Goal: Task Accomplishment & Management: Complete application form

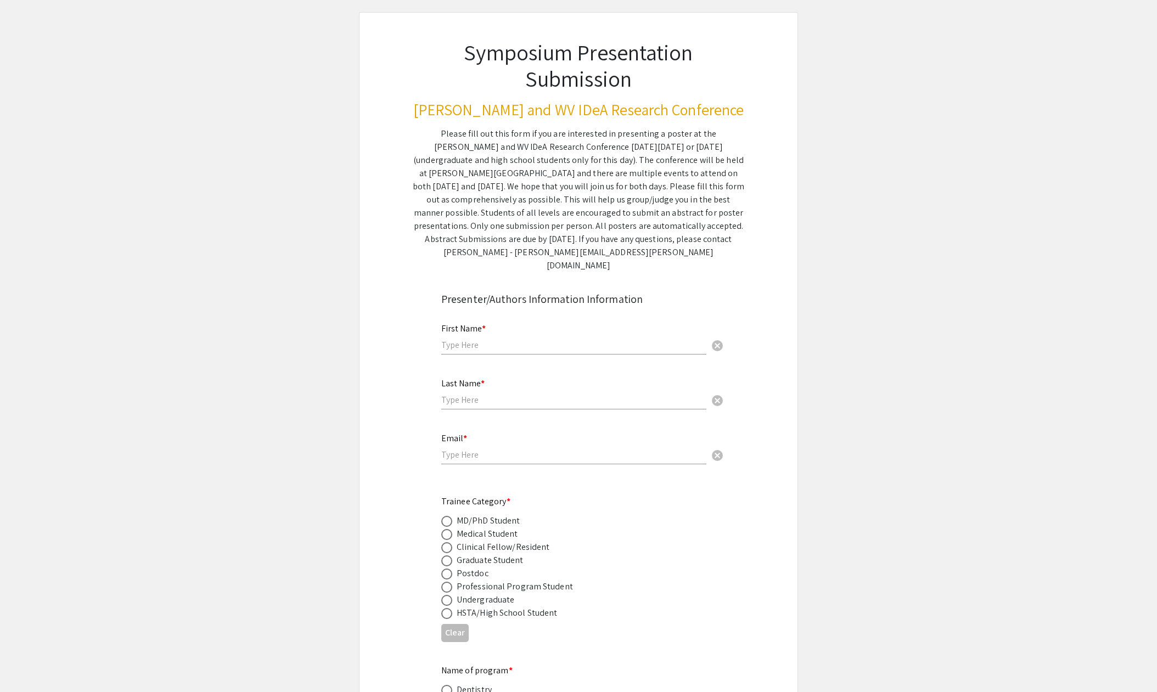
scroll to position [73, 0]
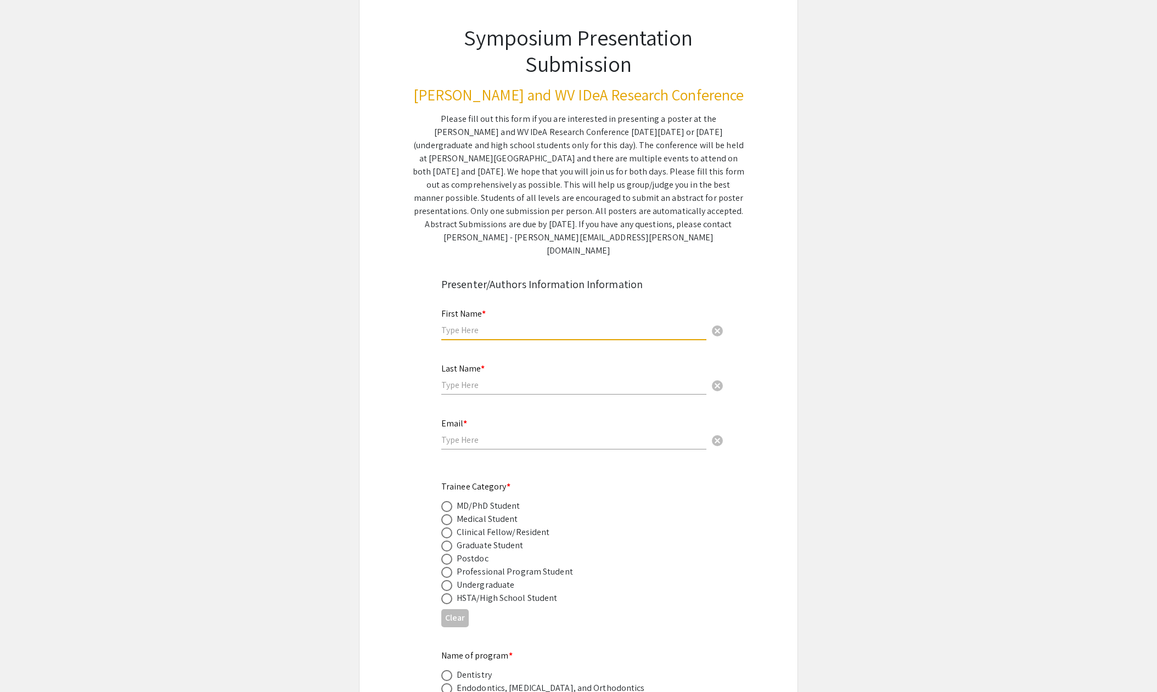
click at [507, 324] on input "text" at bounding box center [573, 330] width 265 height 12
type input "[PERSON_NAME]"
type input "[EMAIL_ADDRESS][DOMAIN_NAME]"
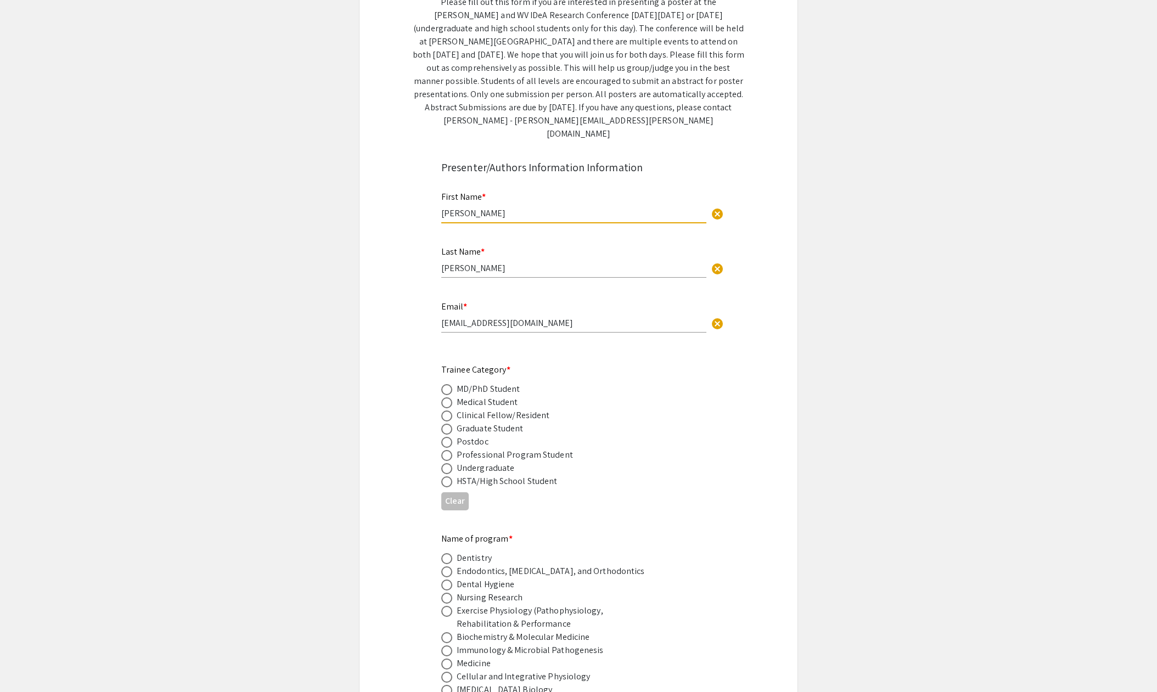
scroll to position [238, 0]
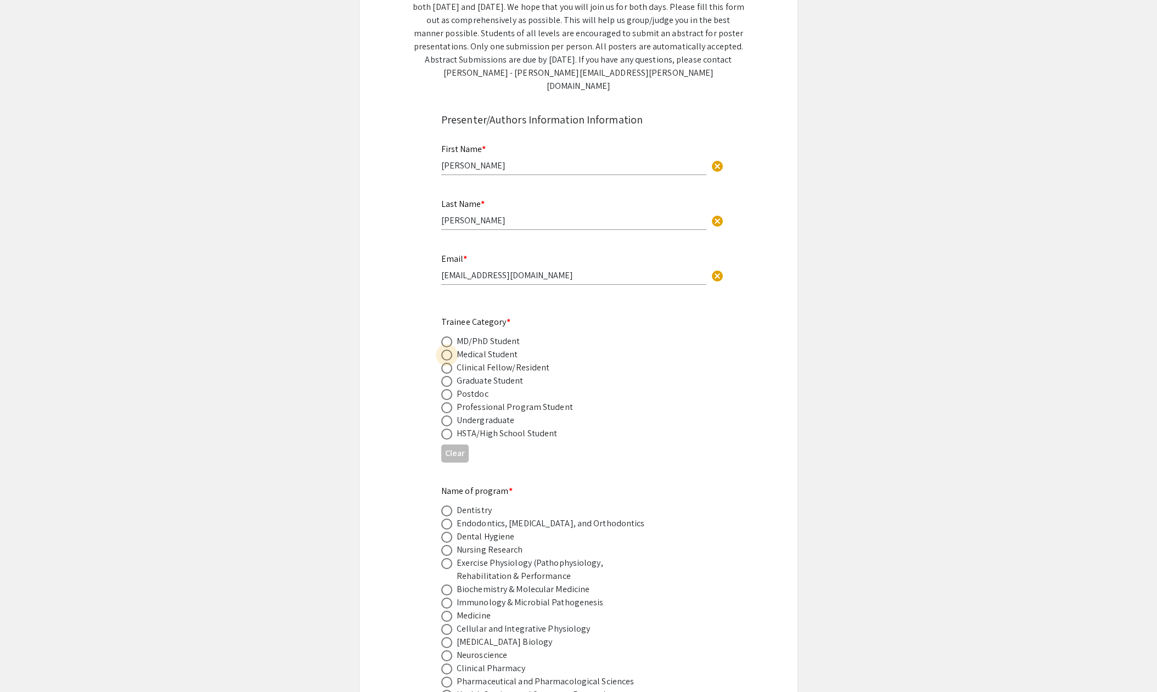
click at [445, 350] on span at bounding box center [446, 355] width 11 height 11
click at [445, 350] on input "radio" at bounding box center [446, 355] width 11 height 11
radio input "true"
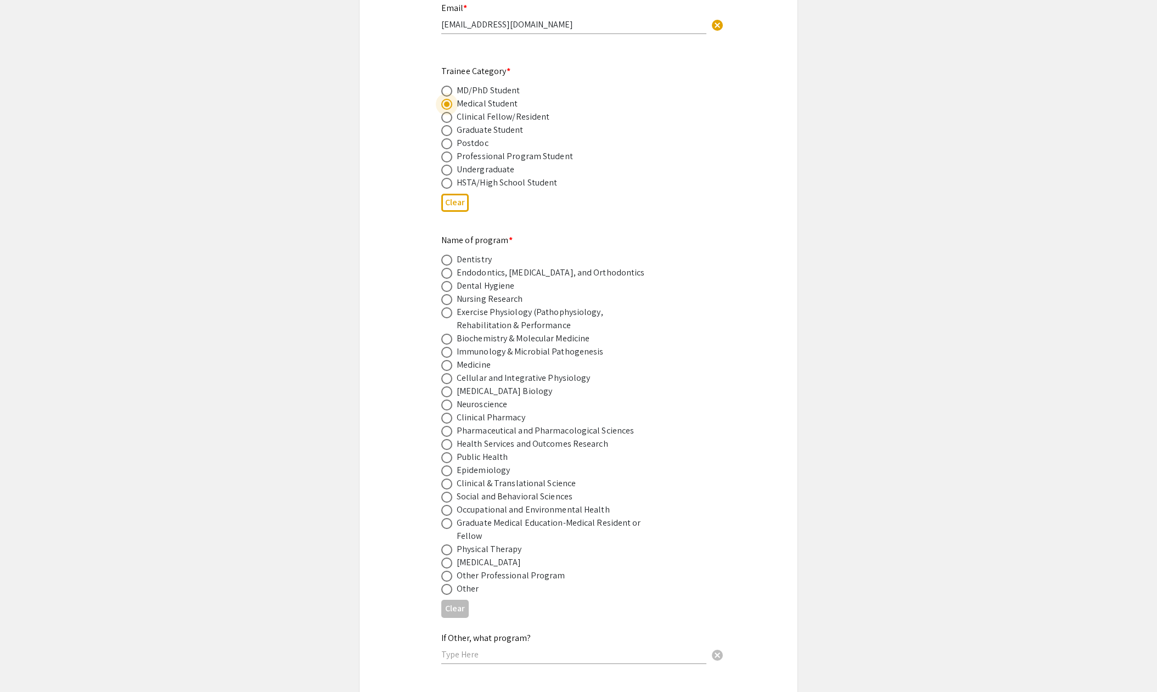
scroll to position [494, 0]
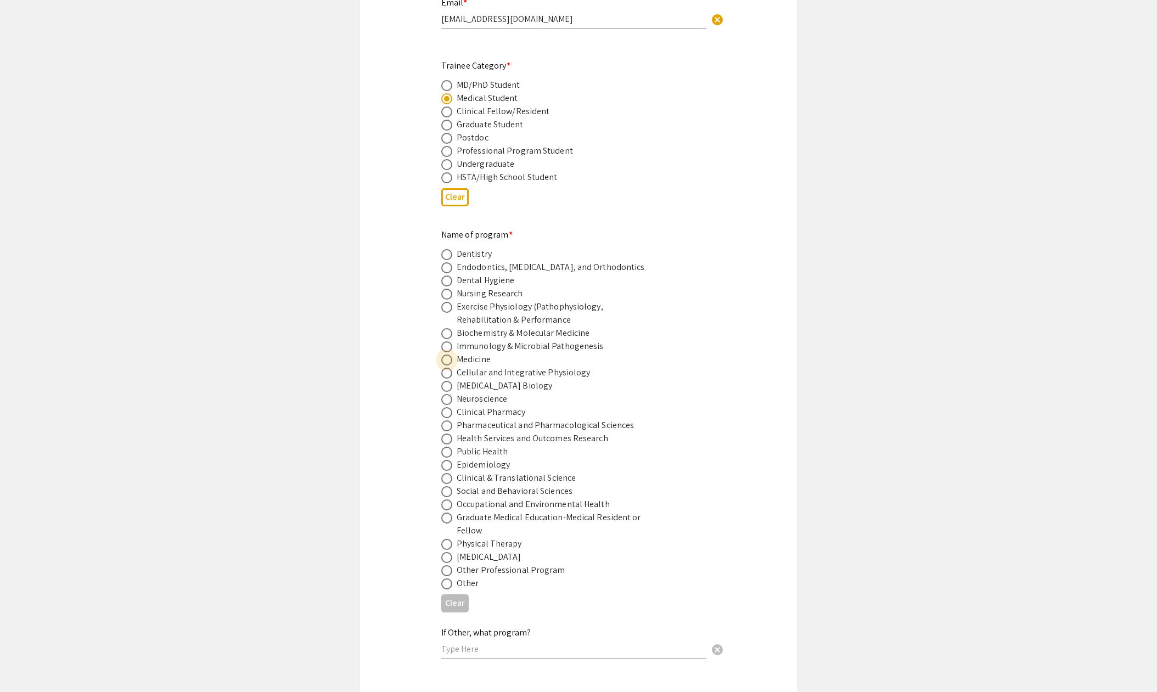
click at [452, 355] on label at bounding box center [448, 360] width 15 height 11
click at [452, 355] on input "radio" at bounding box center [446, 360] width 11 height 11
radio input "true"
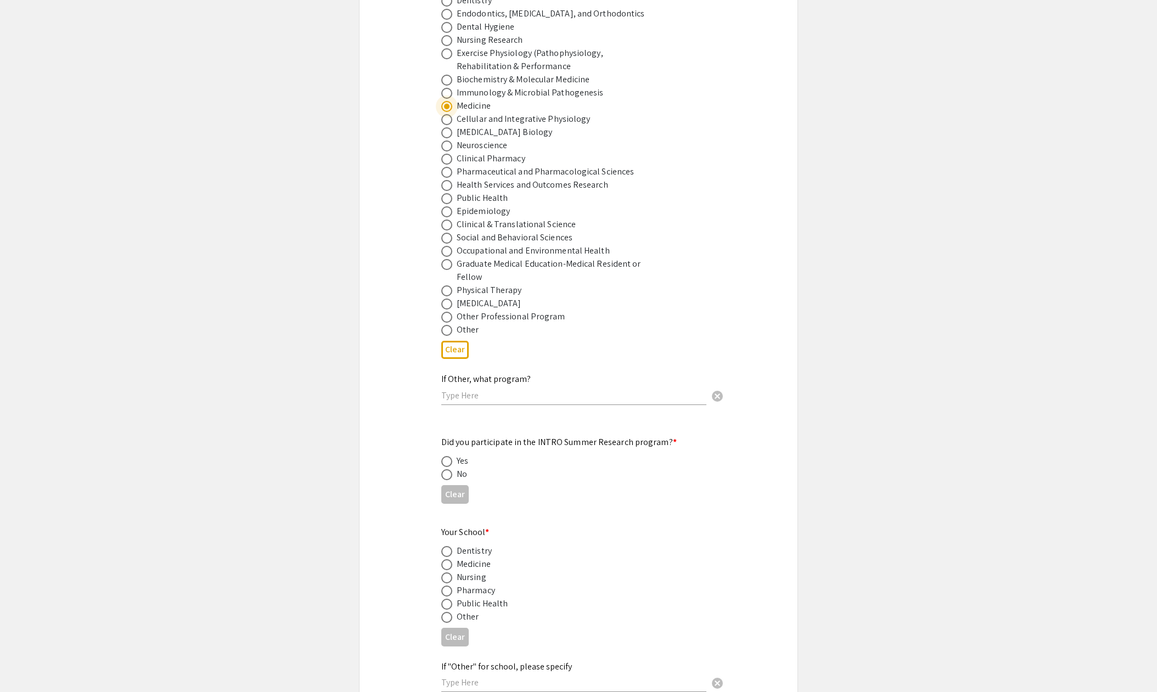
scroll to position [750, 0]
click at [453, 467] on label at bounding box center [448, 472] width 15 height 11
click at [452, 467] on input "radio" at bounding box center [446, 472] width 11 height 11
radio input "true"
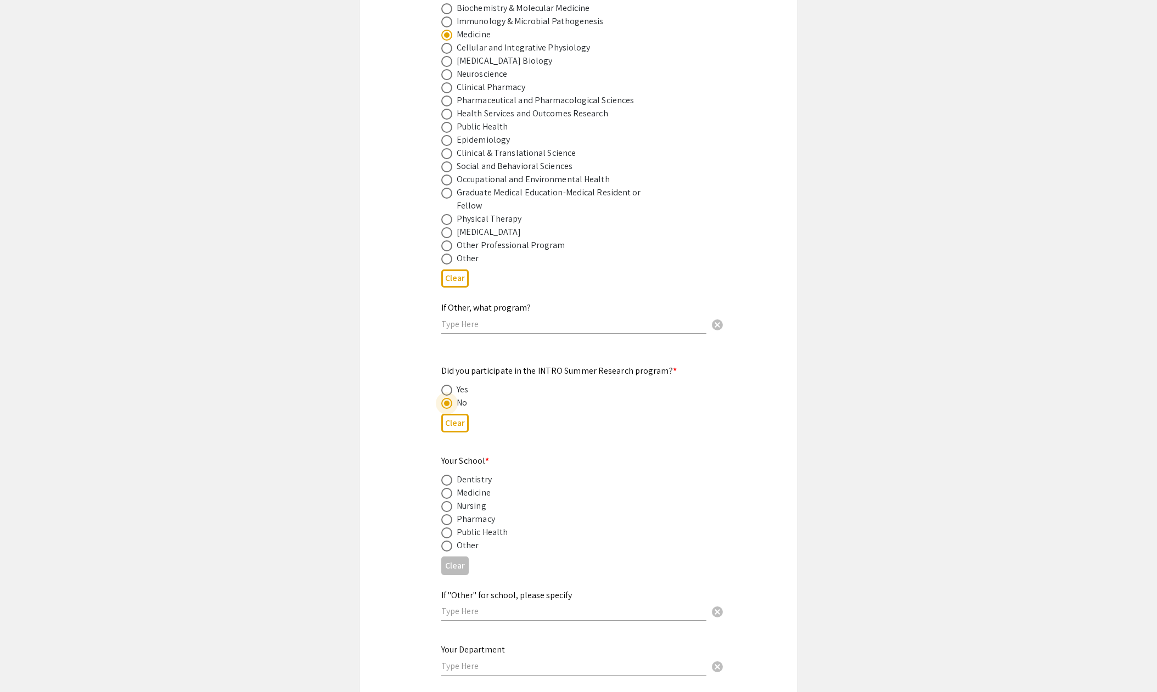
scroll to position [842, 0]
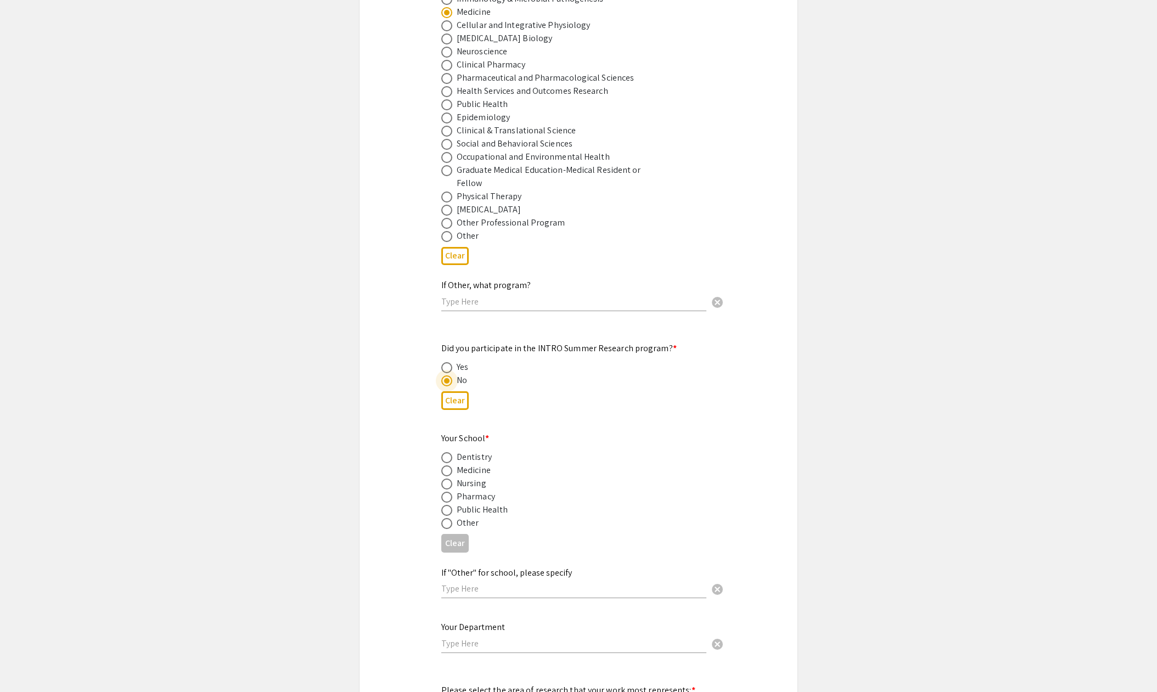
click at [453, 466] on label at bounding box center [448, 471] width 15 height 11
click at [452, 466] on input "radio" at bounding box center [446, 471] width 11 height 11
radio input "true"
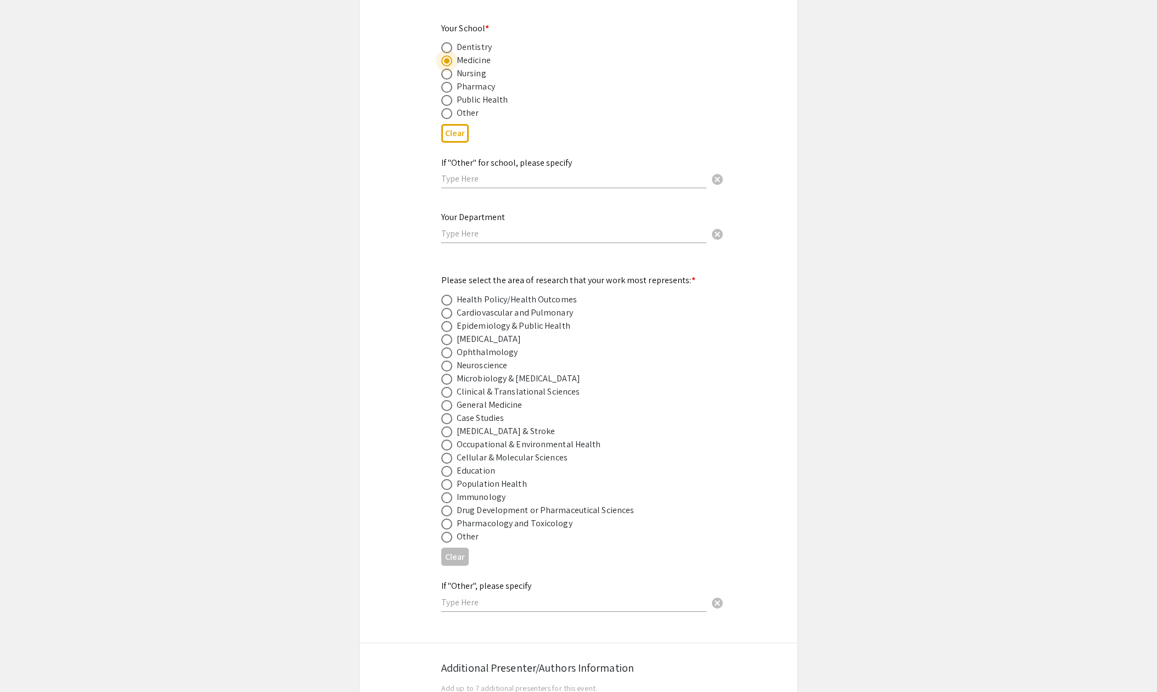
scroll to position [1263, 0]
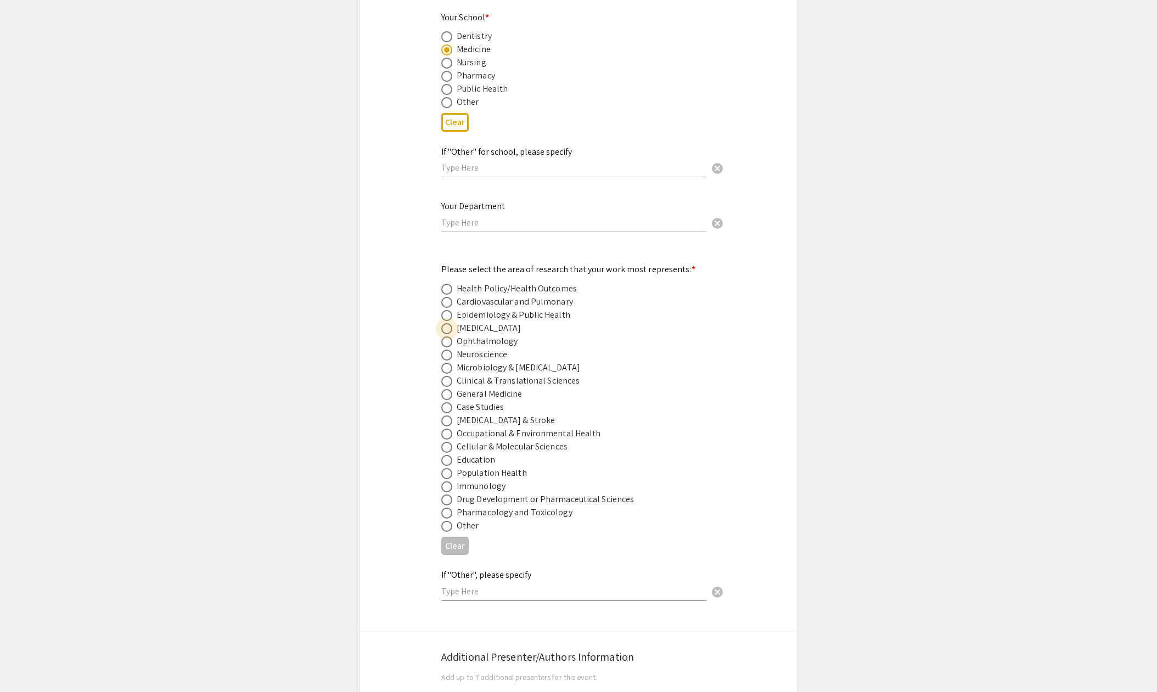
click at [449, 323] on span at bounding box center [446, 328] width 11 height 11
click at [449, 323] on input "radio" at bounding box center [446, 328] width 11 height 11
radio input "true"
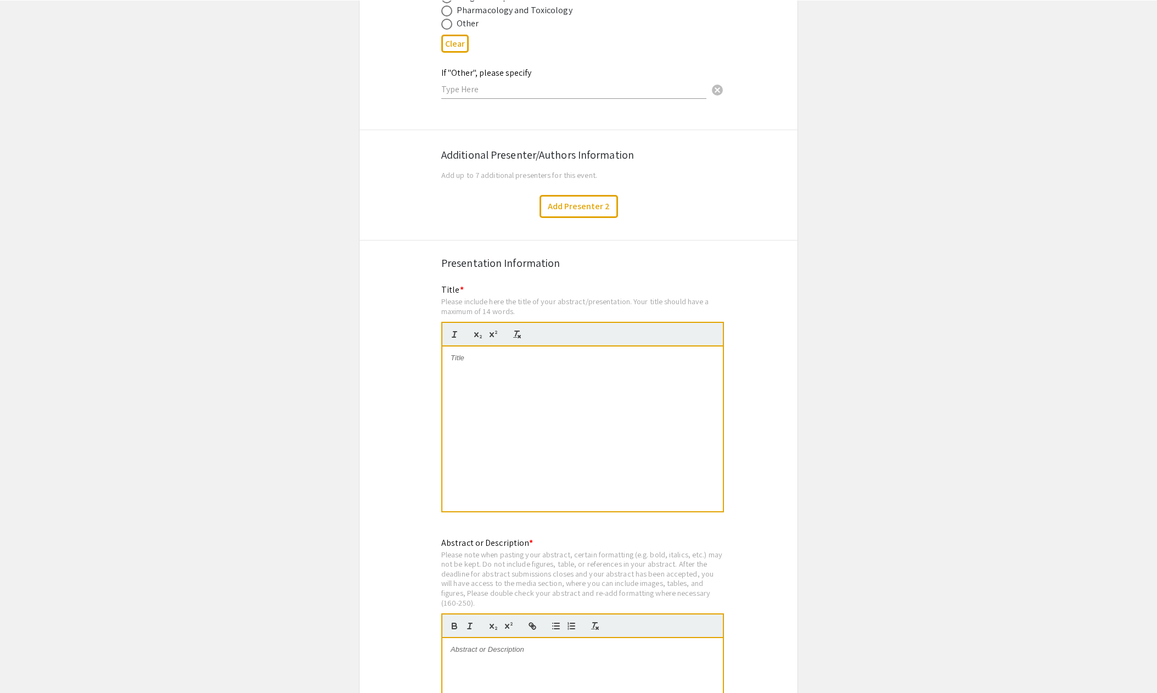
scroll to position [1775, 0]
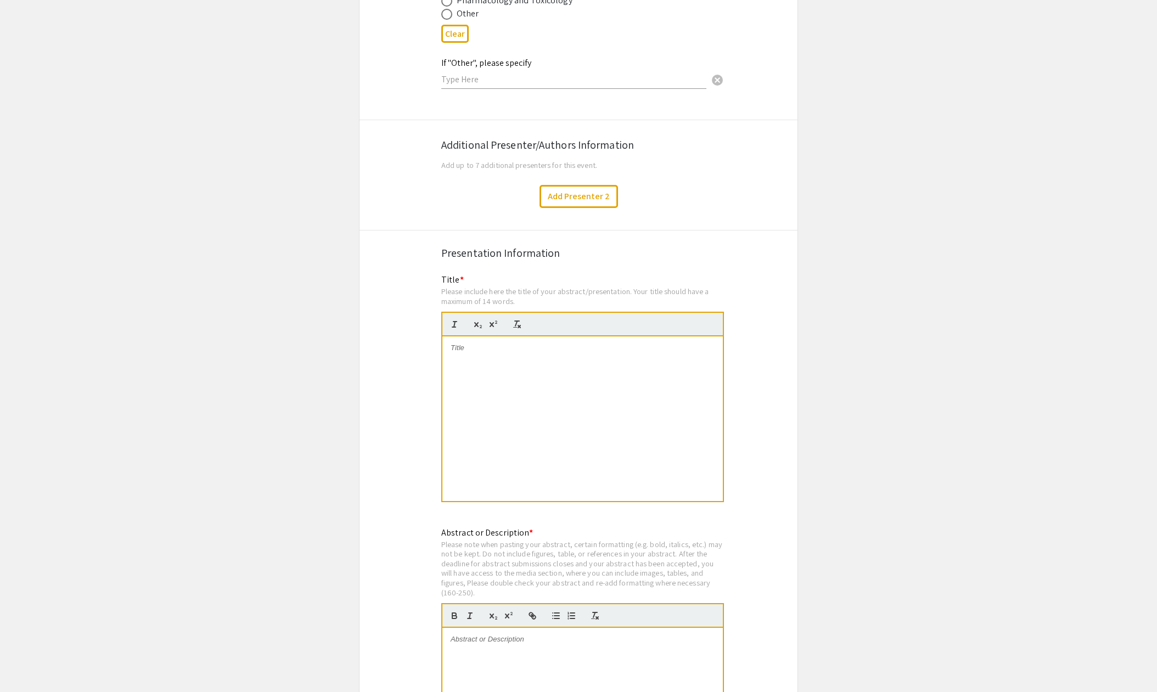
click at [523, 360] on div at bounding box center [582, 419] width 281 height 165
click at [528, 348] on div at bounding box center [582, 419] width 281 height 165
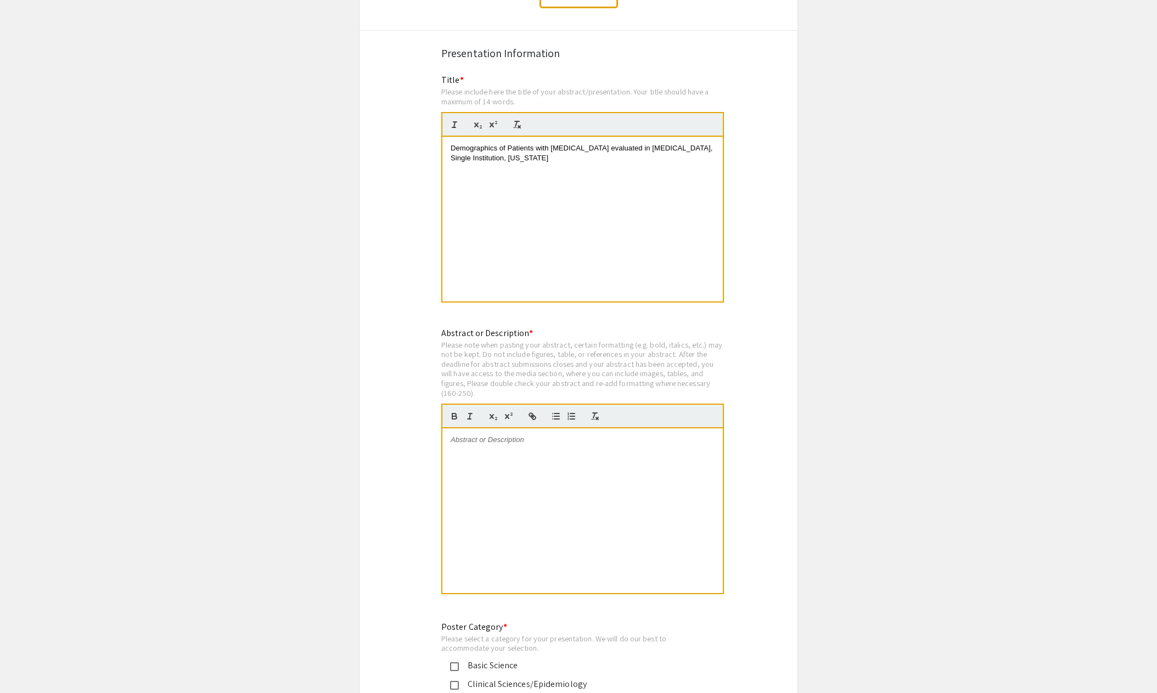
scroll to position [1976, 0]
click at [574, 466] on div at bounding box center [582, 509] width 281 height 165
click at [553, 453] on div at bounding box center [582, 509] width 281 height 165
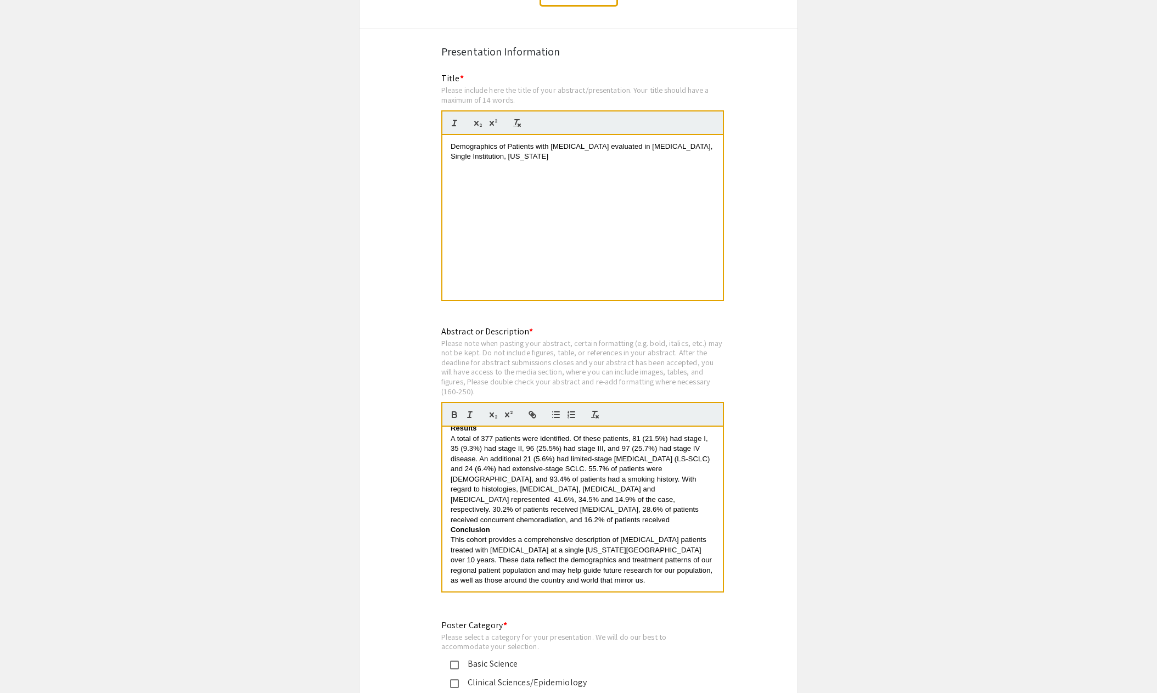
scroll to position [211, 0]
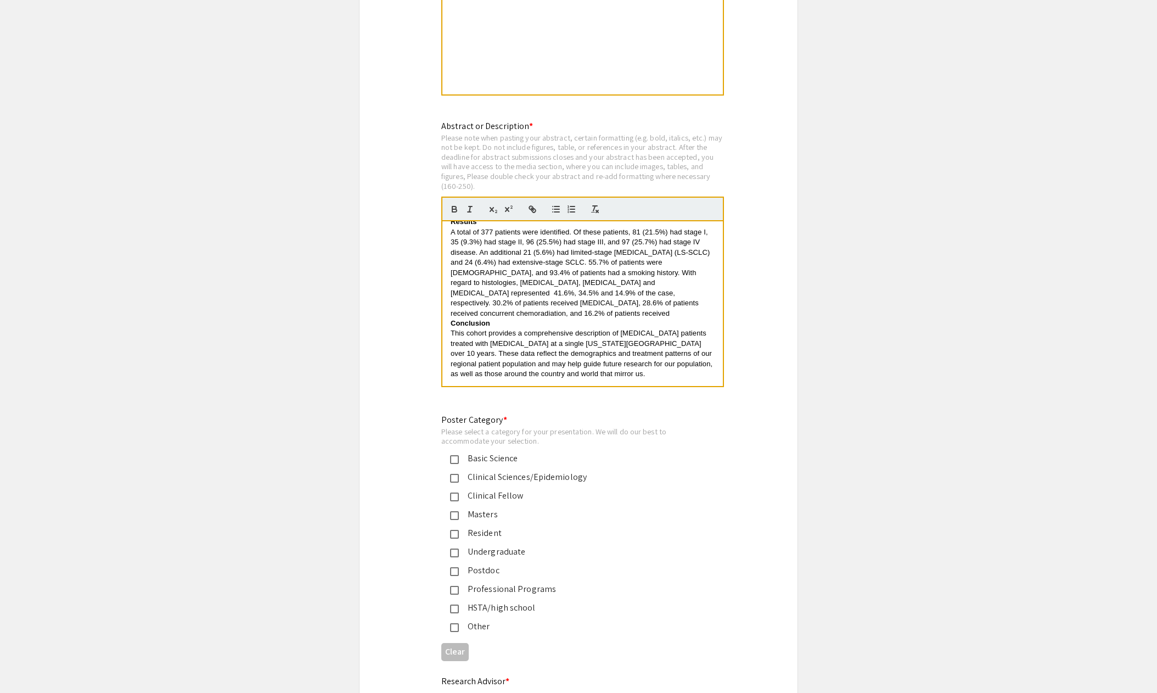
scroll to position [2214, 0]
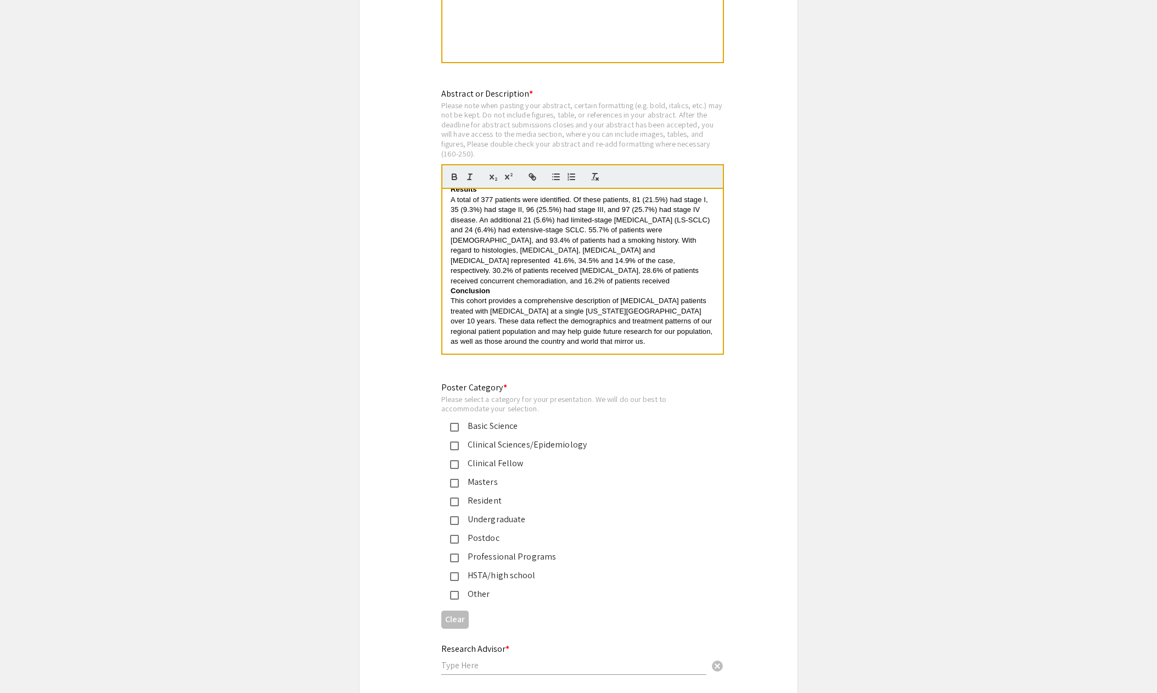
click at [530, 438] on div "Clinical Sciences/Epidemiology" at bounding box center [574, 444] width 231 height 13
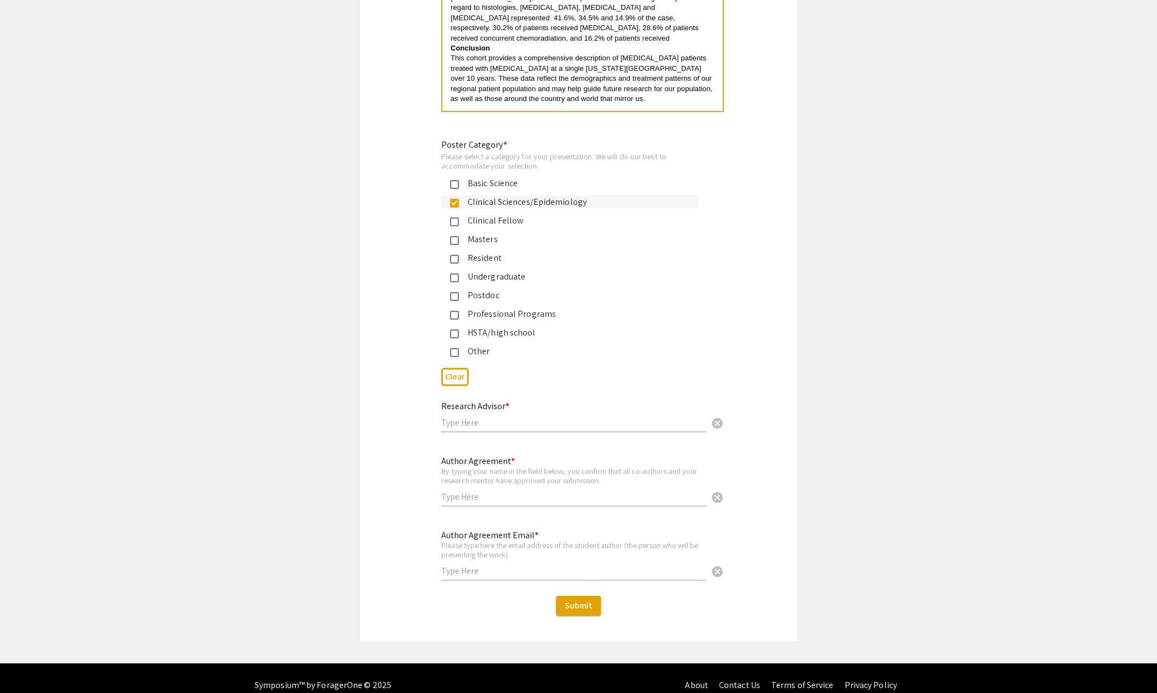
scroll to position [2458, 0]
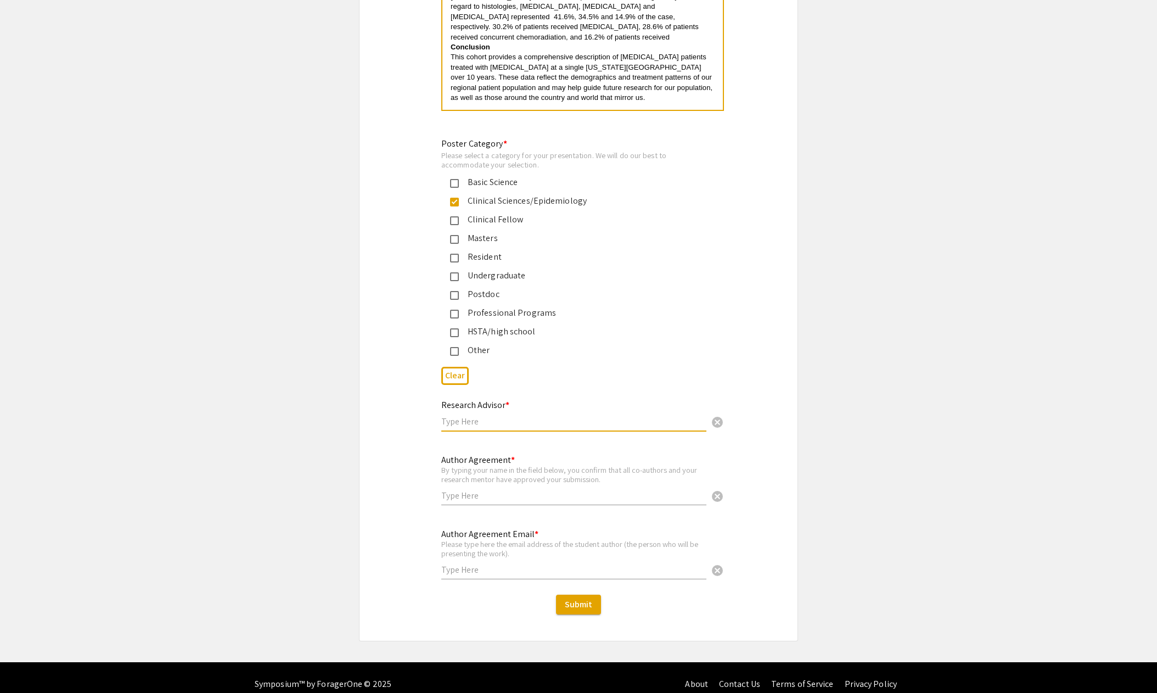
click at [502, 416] on input "text" at bounding box center [573, 422] width 265 height 12
type input "[PERSON_NAME]"
click at [483, 490] on input "text" at bounding box center [573, 496] width 265 height 12
type input "[PERSON_NAME] [PERSON_NAME]"
click at [511, 547] on div "Author Agreement Email * Please type here the email address of the student auth…" at bounding box center [573, 548] width 265 height 61
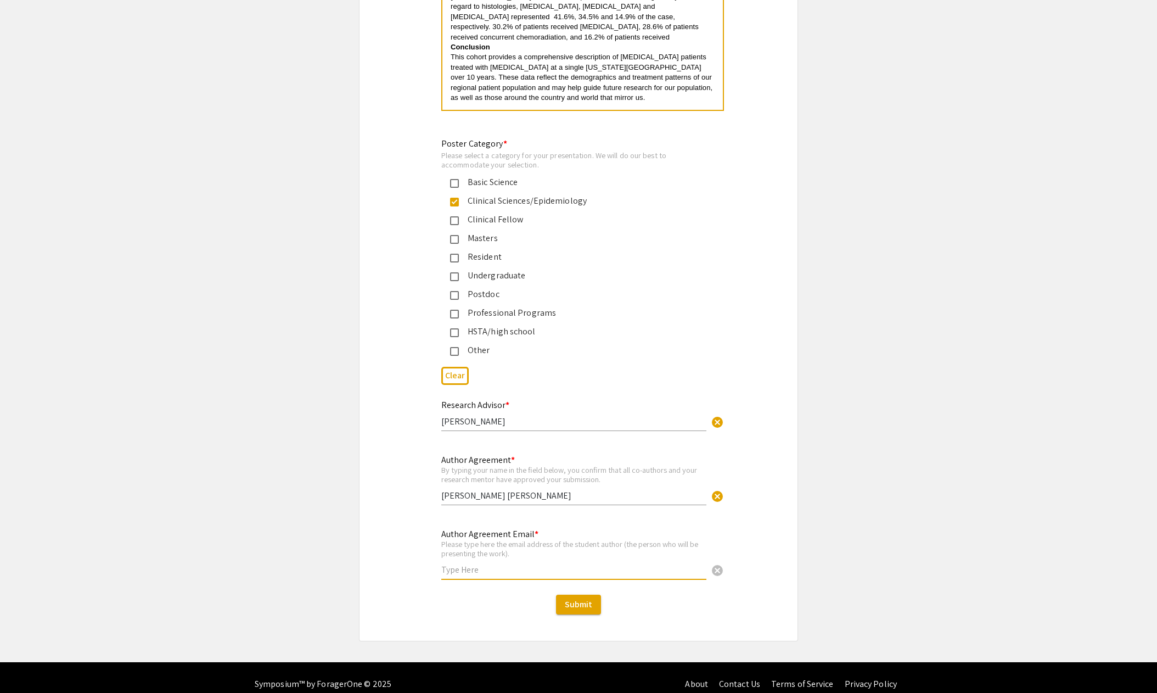
click at [510, 564] on input "text" at bounding box center [573, 570] width 265 height 12
type input "[EMAIL_ADDRESS][DOMAIN_NAME]"
click at [591, 597] on button "Submit" at bounding box center [578, 605] width 45 height 20
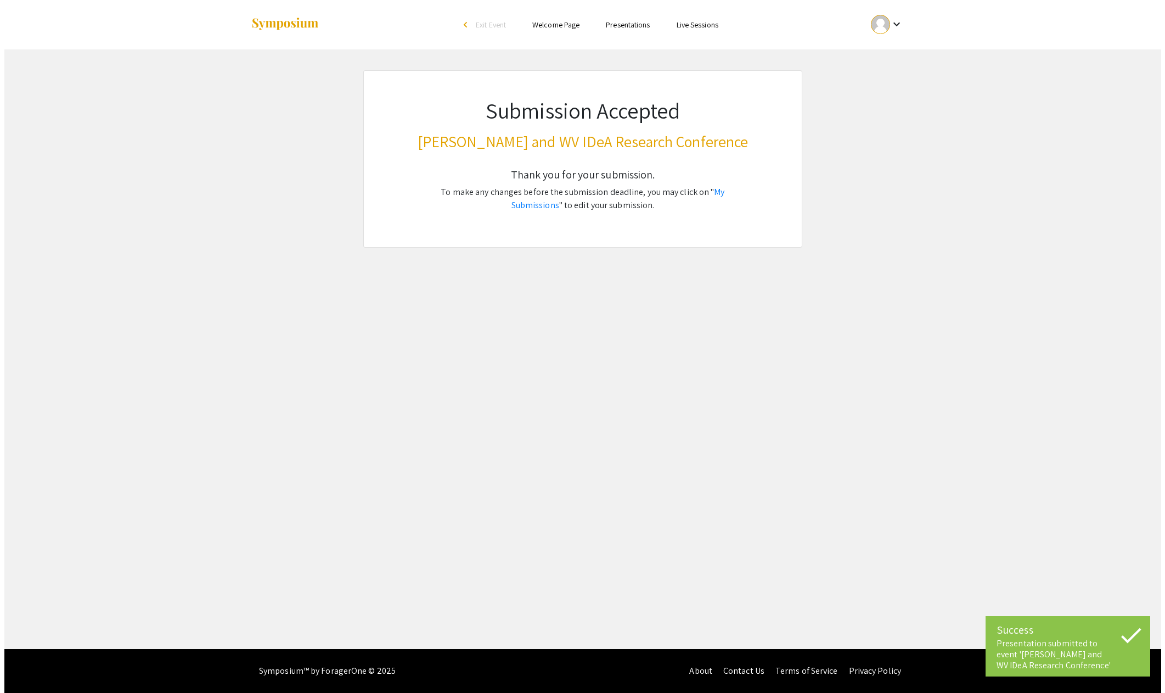
scroll to position [0, 0]
click at [720, 189] on link "My Submissions" at bounding box center [618, 198] width 214 height 25
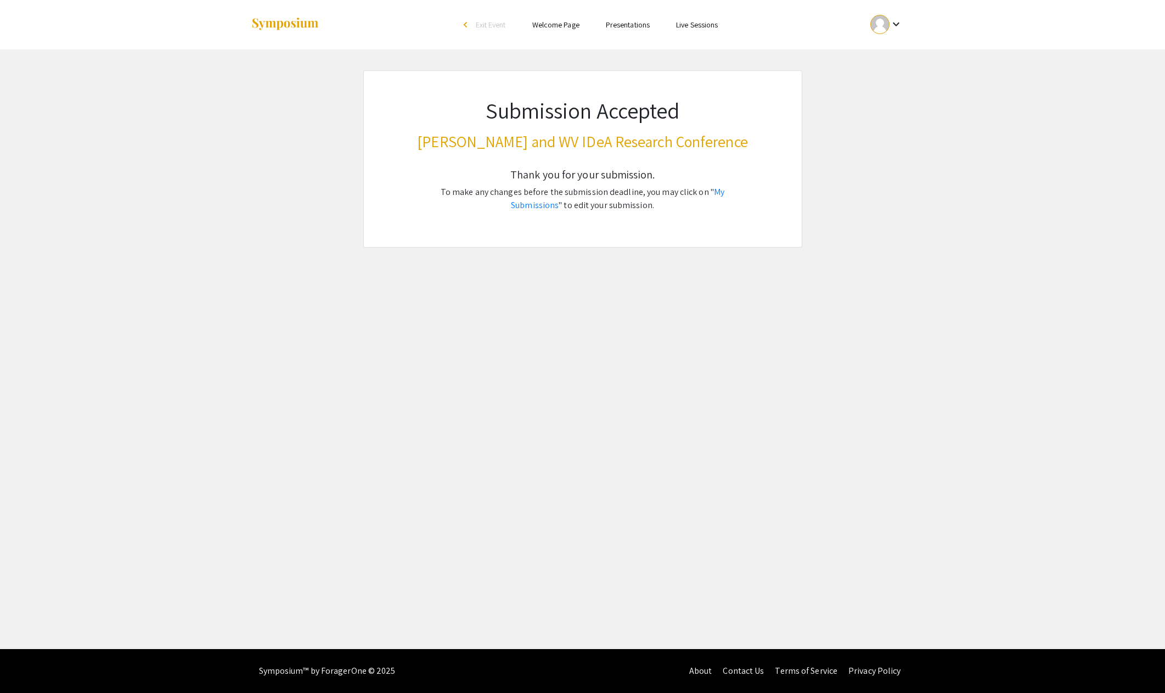
click at [611, 22] on link "Presentations" at bounding box center [628, 25] width 44 height 10
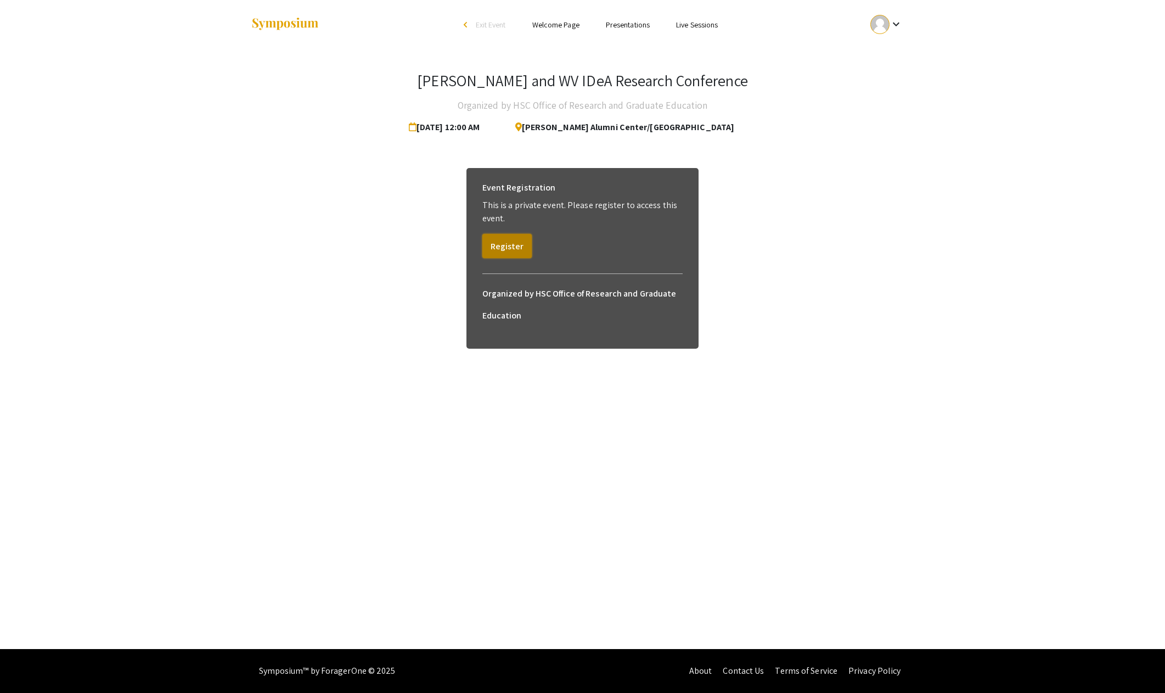
click at [502, 236] on button "Register" at bounding box center [507, 246] width 49 height 24
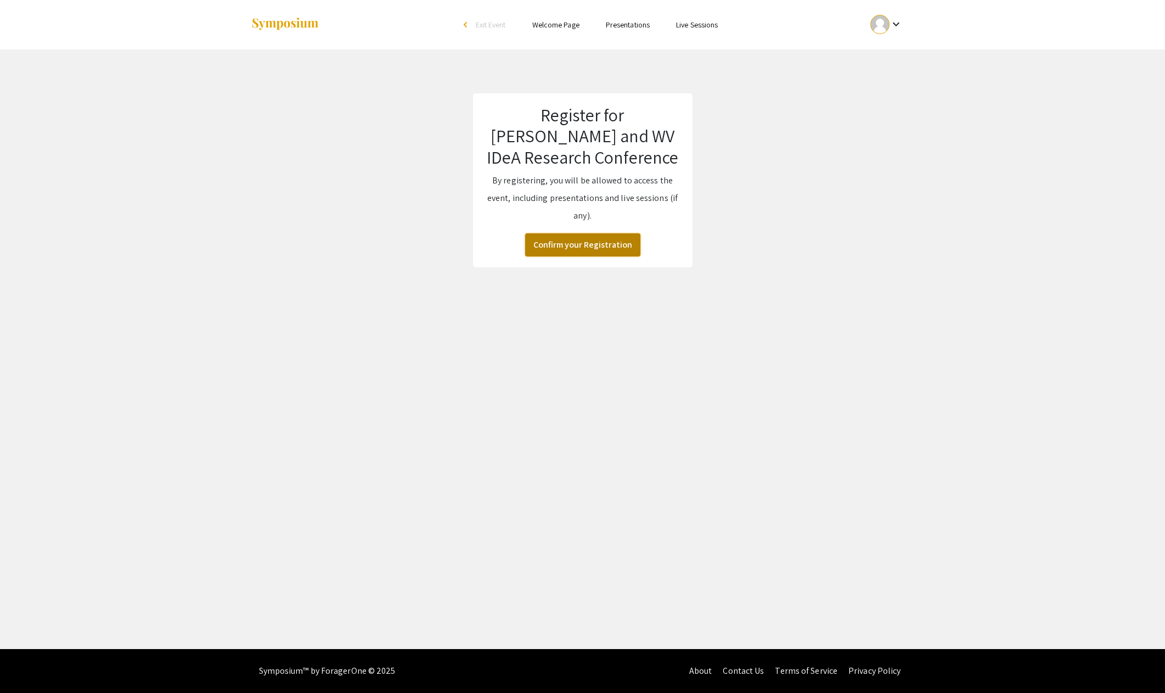
click at [568, 242] on button "Confirm your Registration" at bounding box center [582, 244] width 115 height 23
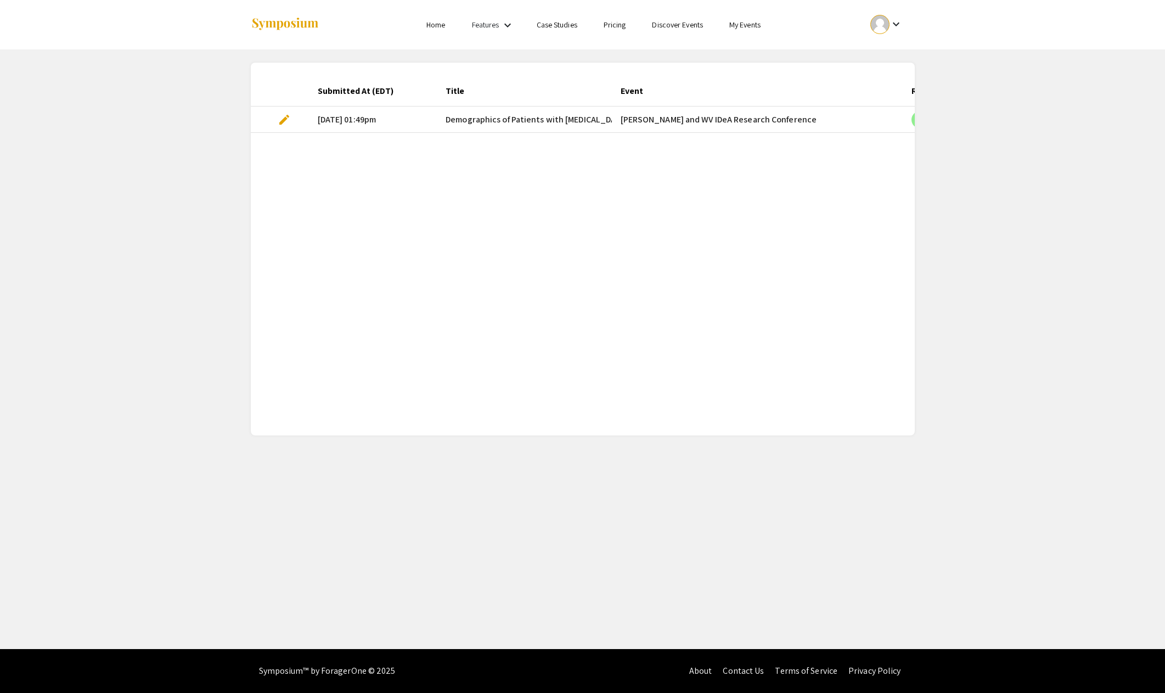
click at [900, 119] on mat-cell "[PERSON_NAME] and WV IDeA Research Conference" at bounding box center [758, 120] width 292 height 26
click at [1043, 256] on app-my-submissions "Submitted At (EDT) Title Event Required fields for the current stage completed?…" at bounding box center [582, 242] width 1165 height 386
click at [654, 145] on div "Submitted At (EDT) Title Event Required fields for the current stage completed?…" at bounding box center [583, 249] width 664 height 346
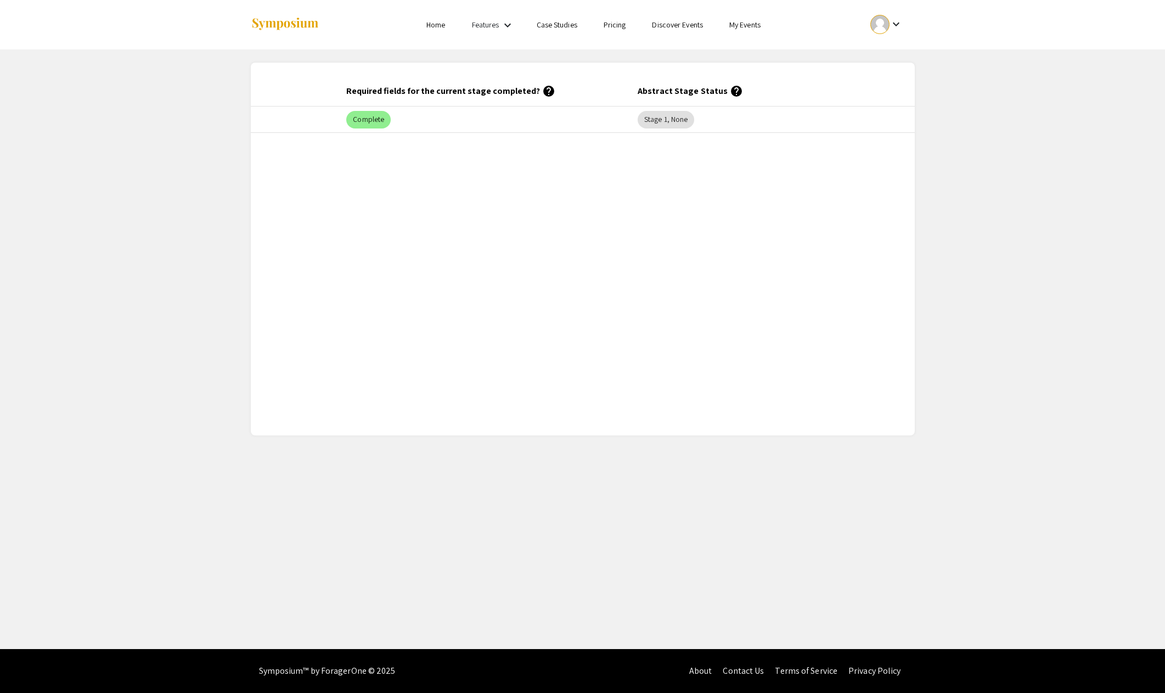
scroll to position [0, 570]
click at [273, 12] on div at bounding box center [360, 24] width 219 height 49
click at [275, 17] on img at bounding box center [285, 24] width 69 height 15
